Goal: Browse casually

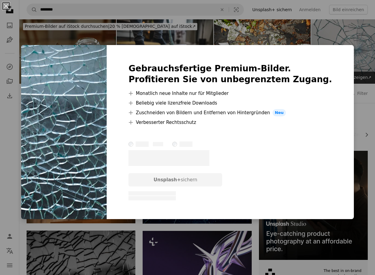
scroll to position [2357, 0]
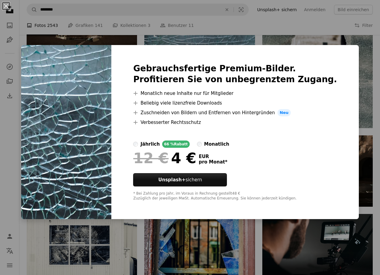
click at [186, 44] on div "An X shape Gebrauchsfertige Premium-Bilder. Profitieren Sie von unbegrenztem Zu…" at bounding box center [190, 137] width 380 height 275
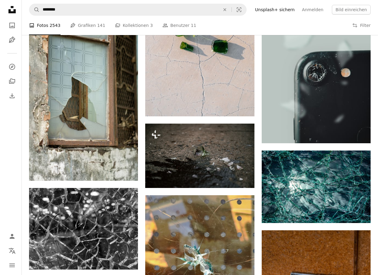
scroll to position [802, 0]
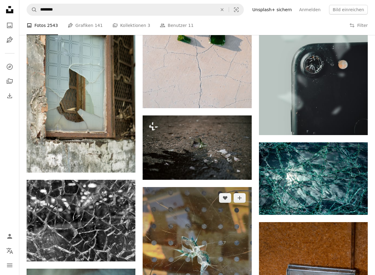
click at [206, 226] on img at bounding box center [197, 256] width 109 height 138
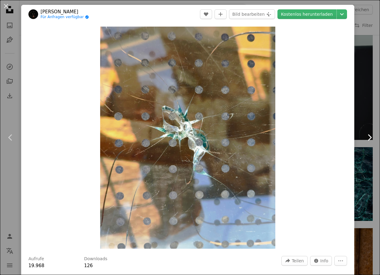
click at [358, 115] on link "Chevron right" at bounding box center [368, 138] width 21 height 58
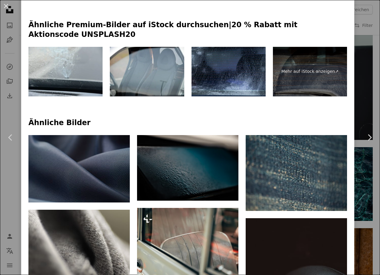
scroll to position [164, 0]
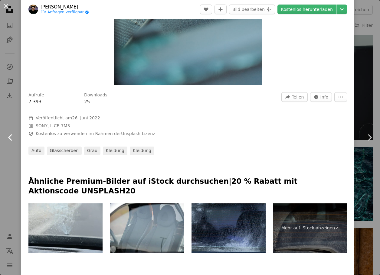
click at [10, 138] on icon at bounding box center [10, 137] width 4 height 6
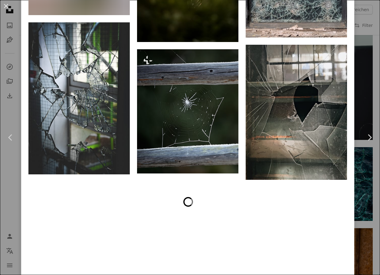
scroll to position [1685, 0]
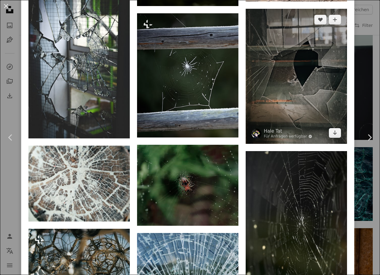
click at [280, 53] on img at bounding box center [295, 76] width 101 height 135
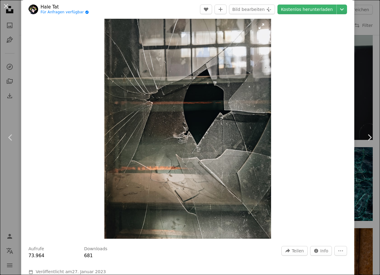
scroll to position [12, 0]
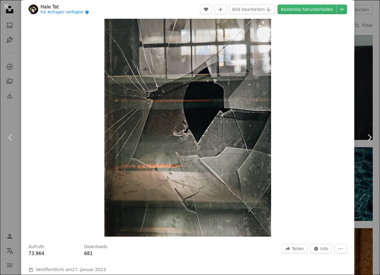
click at [145, 129] on img "Dieses Bild heranzoomen" at bounding box center [187, 126] width 167 height 222
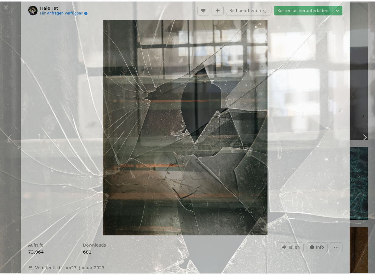
scroll to position [110, 0]
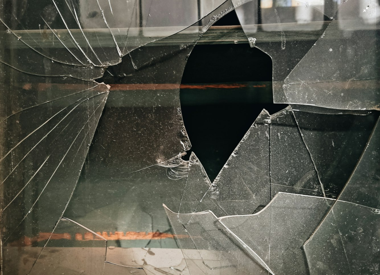
click at [122, 116] on img "Dieses Bild herauszoomen" at bounding box center [190, 143] width 380 height 507
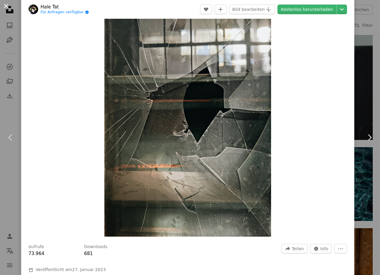
click at [5, 5] on button "An X shape" at bounding box center [5, 5] width 7 height 7
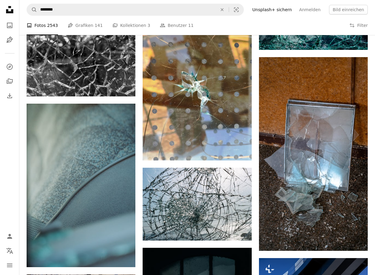
scroll to position [970, 0]
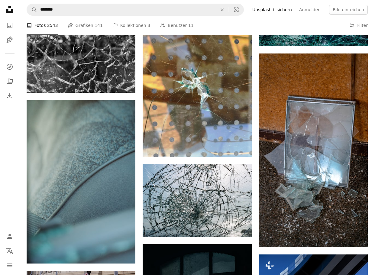
click at [8, 11] on icon at bounding box center [9, 9] width 7 height 7
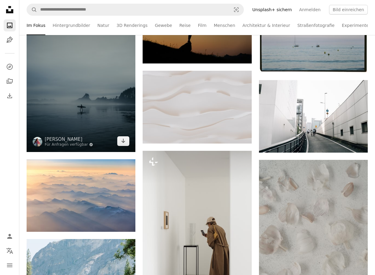
scroll to position [250, 0]
